Goal: Ask a question

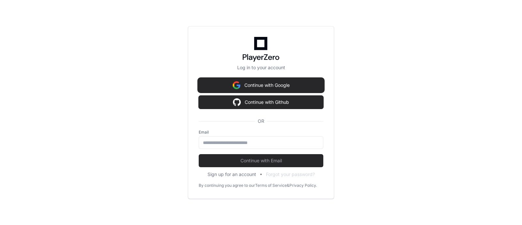
click at [258, 87] on button "Continue with Google" at bounding box center [261, 85] width 125 height 13
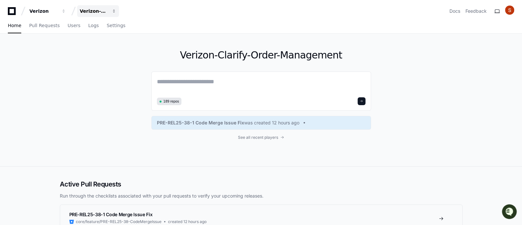
click at [66, 10] on span "button" at bounding box center [63, 11] width 5 height 5
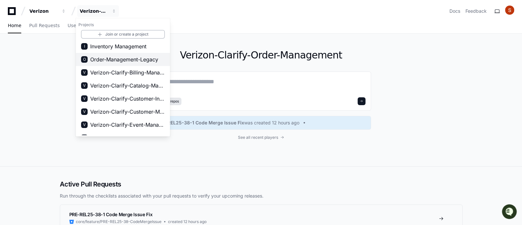
scroll to position [81, 0]
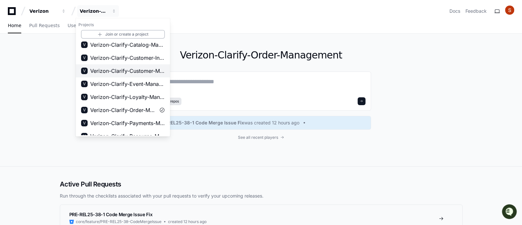
click at [129, 70] on span "Verizon-Clarify-Customer-Management" at bounding box center [127, 71] width 74 height 8
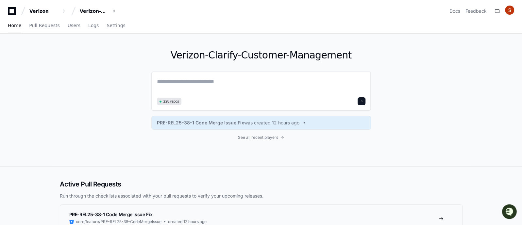
click at [194, 80] on textarea at bounding box center [261, 86] width 208 height 18
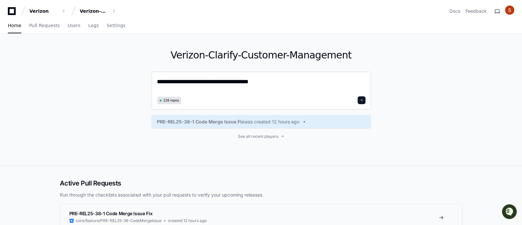
type textarea "**********"
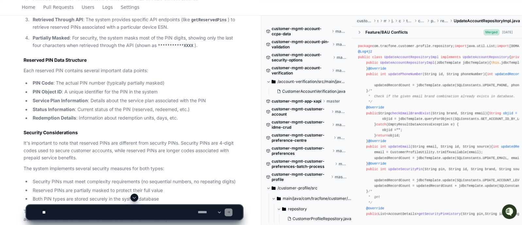
scroll to position [653, 0]
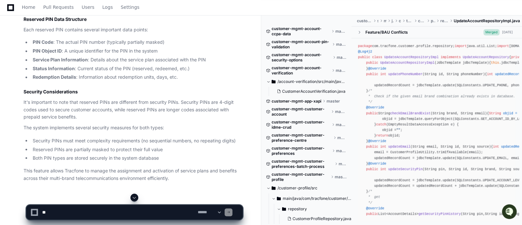
click at [286, 194] on div at bounding box center [324, 209] width 126 height 31
